Goal: Information Seeking & Learning: Learn about a topic

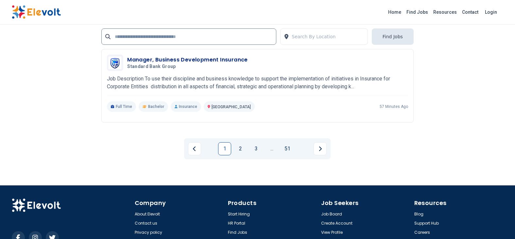
scroll to position [1537, 0]
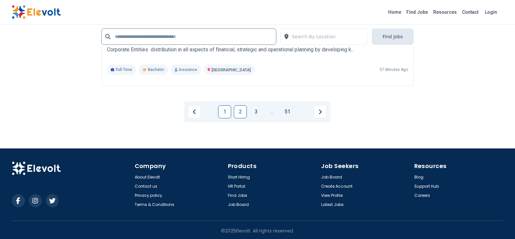
click at [244, 112] on link "2" at bounding box center [240, 111] width 13 height 13
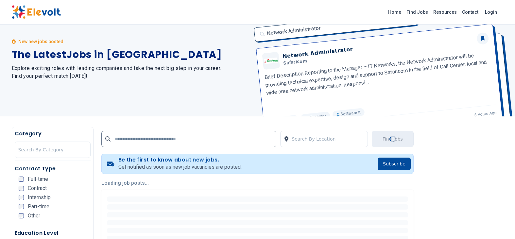
scroll to position [0, 0]
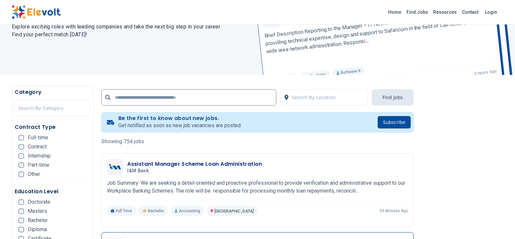
scroll to position [131, 0]
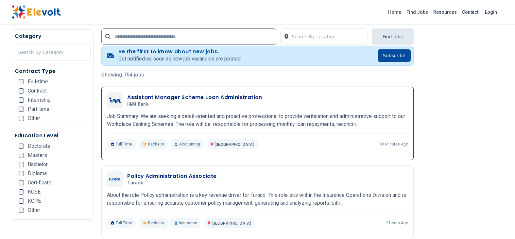
click at [197, 127] on p "Job Summary: We are seeking a detail-oriented and proactive professional to pro…" at bounding box center [257, 121] width 301 height 16
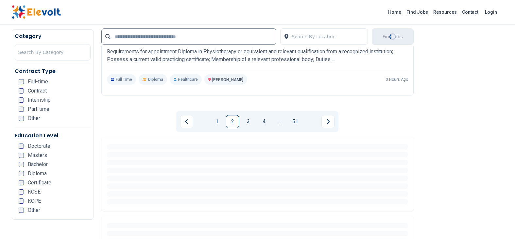
scroll to position [1537, 0]
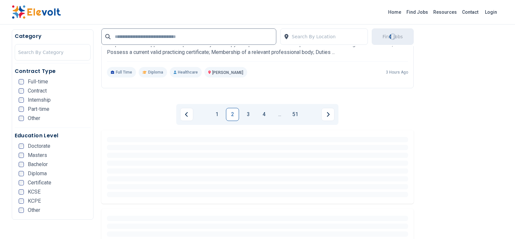
click at [245, 109] on link "3" at bounding box center [248, 114] width 13 height 13
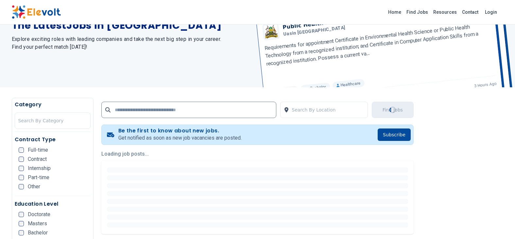
scroll to position [0, 0]
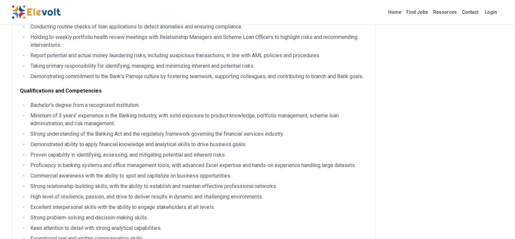
scroll to position [392, 0]
